Goal: Task Accomplishment & Management: Manage account settings

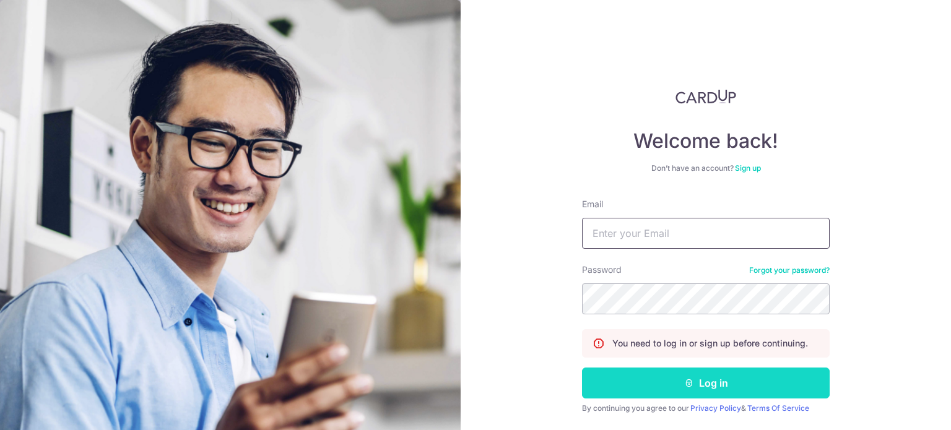
type input "[EMAIL_ADDRESS][DOMAIN_NAME]"
click at [705, 383] on button "Log in" at bounding box center [706, 383] width 248 height 31
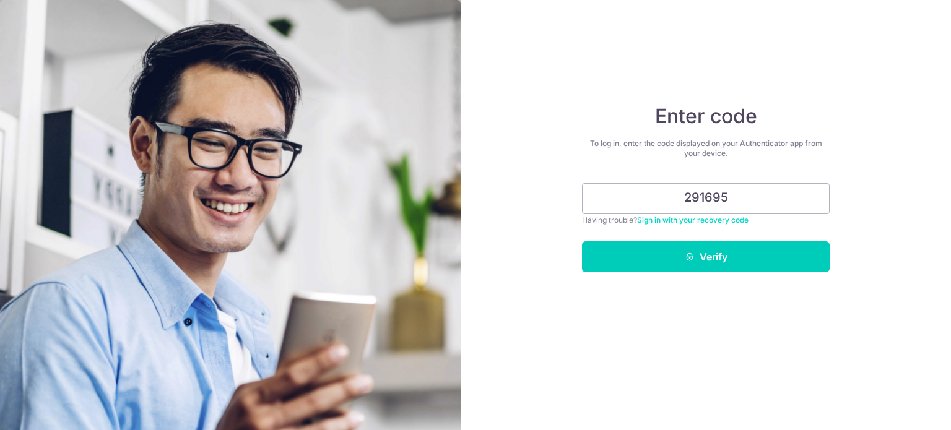
type input "291695"
click at [582, 241] on button "Verify" at bounding box center [706, 256] width 248 height 31
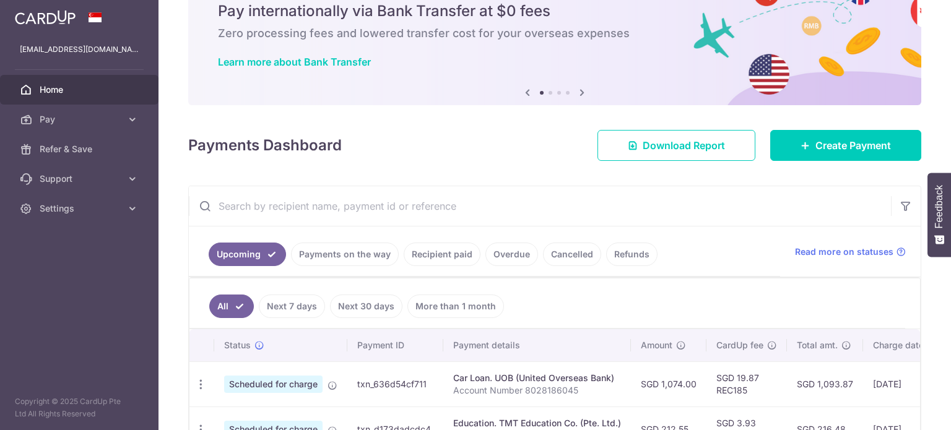
scroll to position [186, 0]
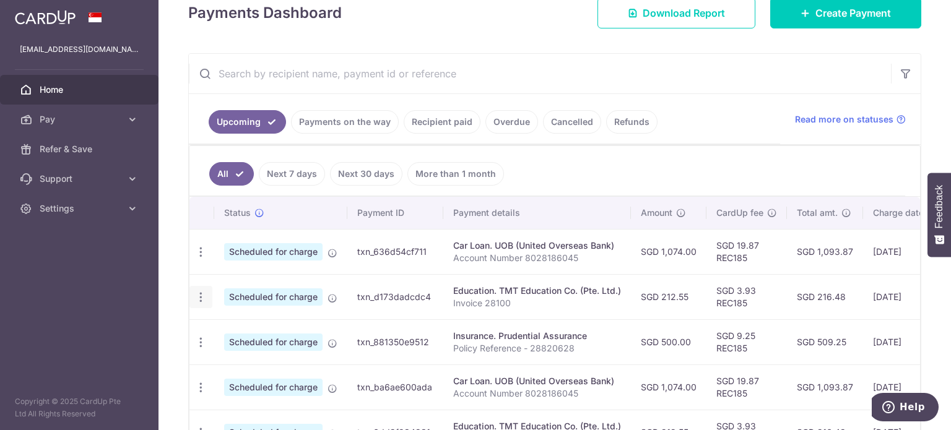
click at [201, 259] on icon "button" at bounding box center [200, 252] width 13 height 13
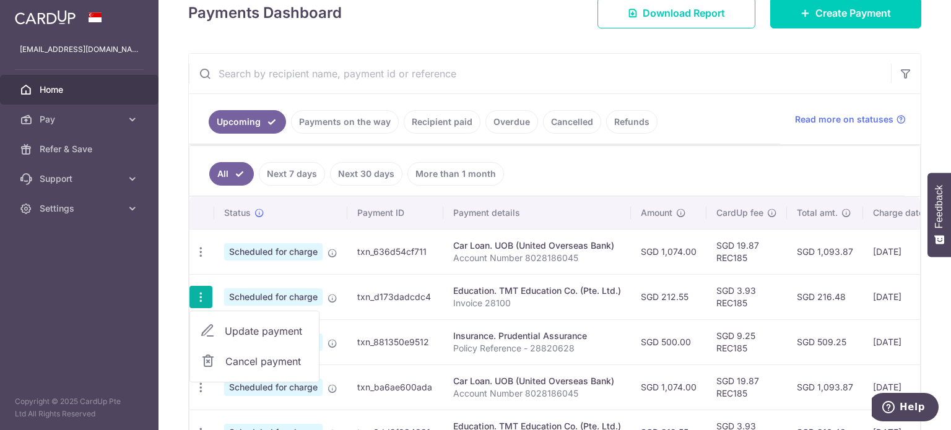
click at [252, 326] on span "Update payment" at bounding box center [267, 331] width 84 height 15
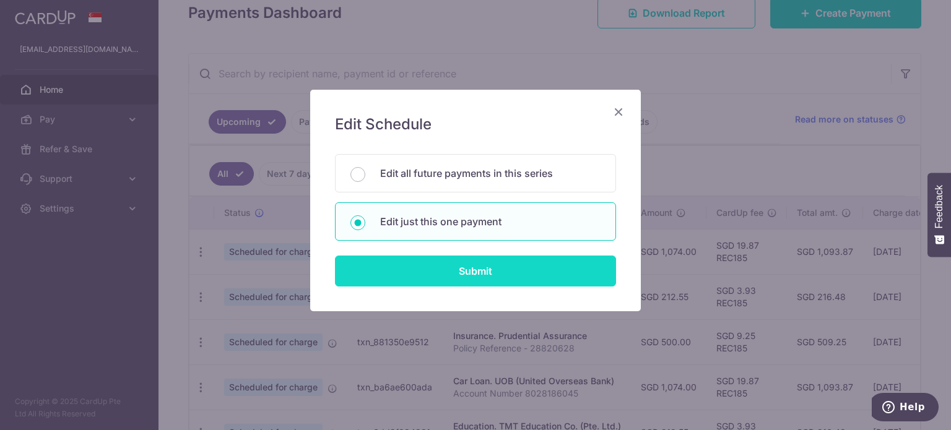
click at [478, 273] on input "Submit" at bounding box center [475, 271] width 281 height 31
radio input "true"
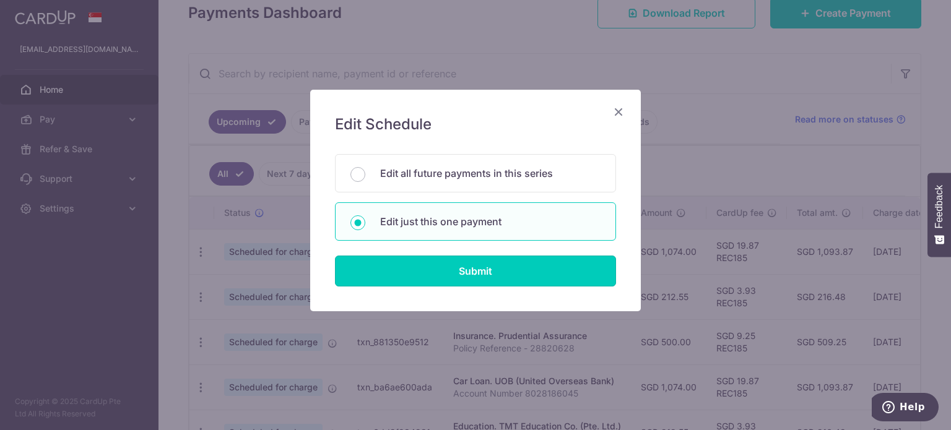
type input "212.55"
type input "[DATE]"
type input "Invoice 28100"
type input "REC185"
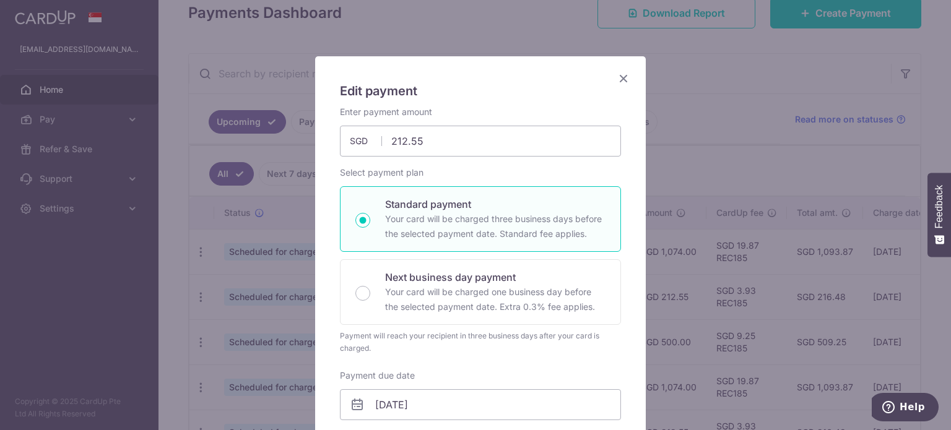
scroll to position [0, 0]
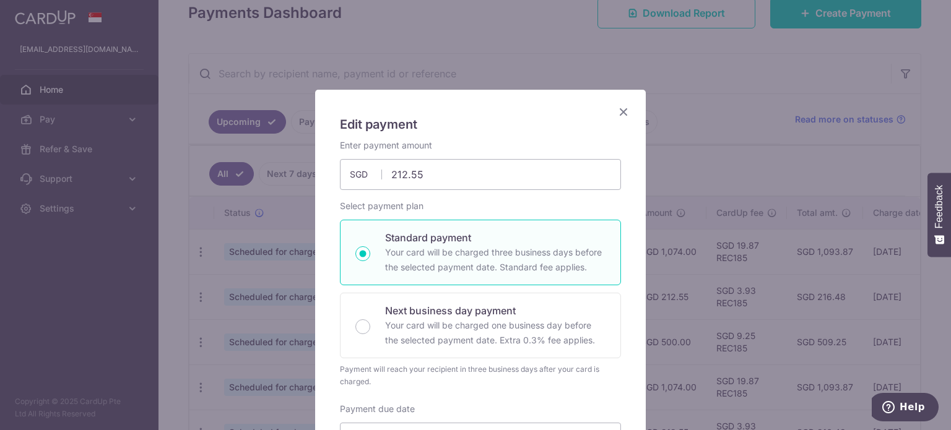
click at [621, 110] on icon "Close" at bounding box center [623, 111] width 15 height 15
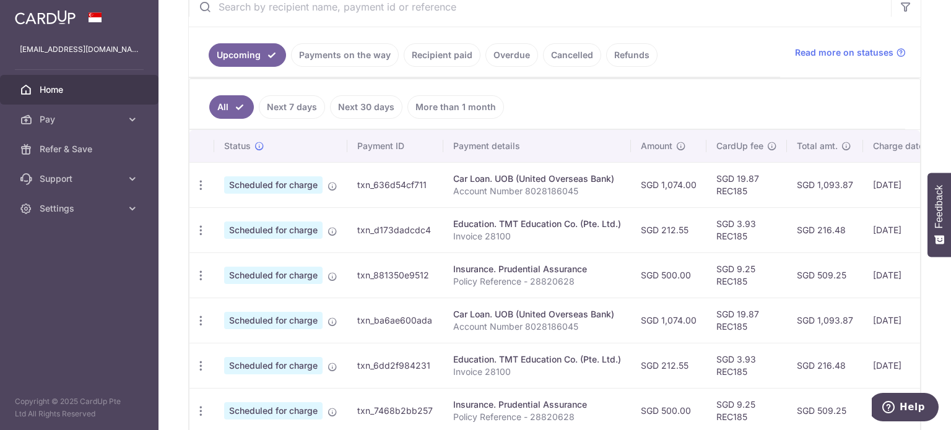
scroll to position [248, 0]
